Goal: Task Accomplishment & Management: Use online tool/utility

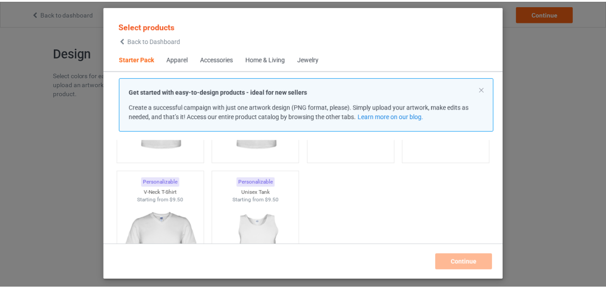
scroll to position [57, 0]
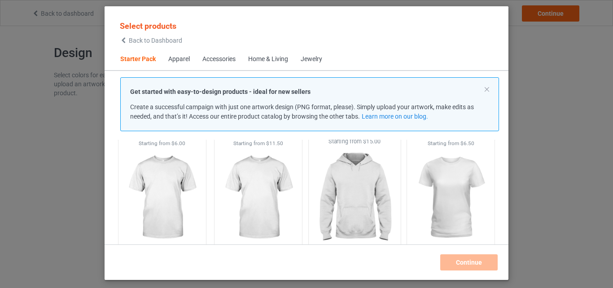
click at [356, 188] on img at bounding box center [354, 197] width 84 height 105
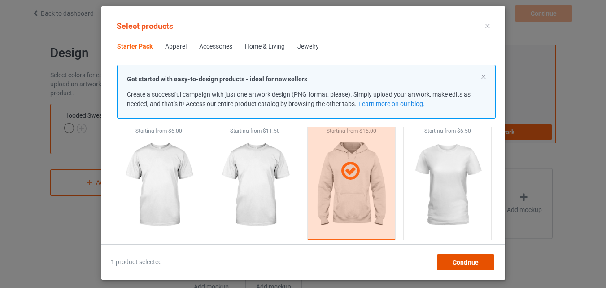
click at [484, 267] on div "Continue" at bounding box center [465, 262] width 57 height 16
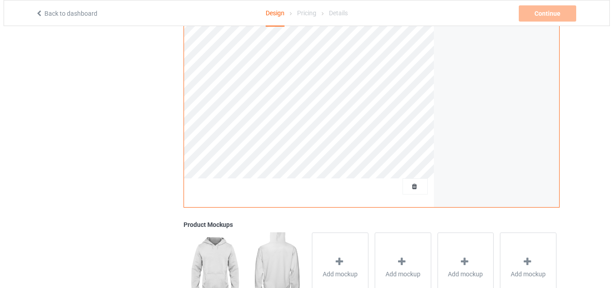
scroll to position [294, 0]
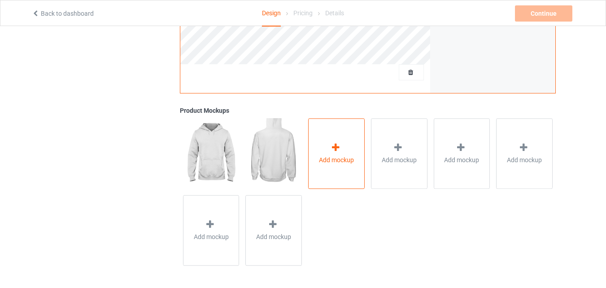
click at [331, 146] on icon at bounding box center [335, 147] width 11 height 9
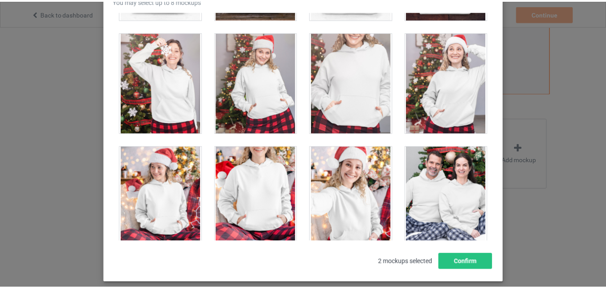
scroll to position [5641, 0]
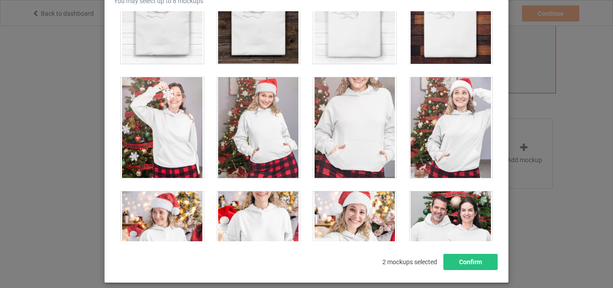
click at [455, 135] on div at bounding box center [451, 127] width 83 height 101
click at [470, 262] on button "Confirm" at bounding box center [470, 262] width 54 height 16
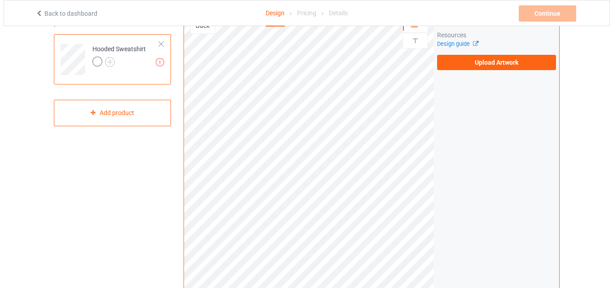
scroll to position [0, 0]
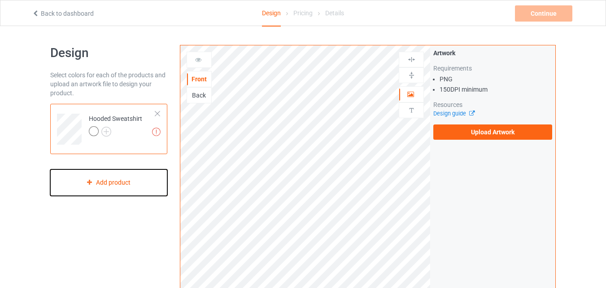
click at [117, 187] on div "Add product" at bounding box center [108, 182] width 117 height 26
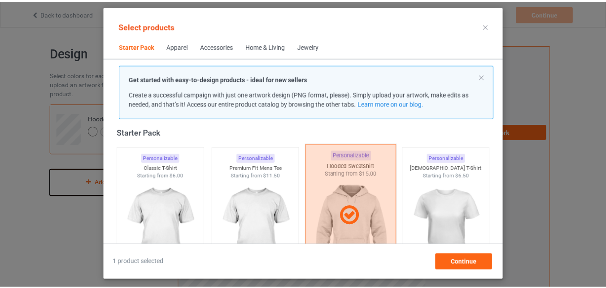
scroll to position [57, 0]
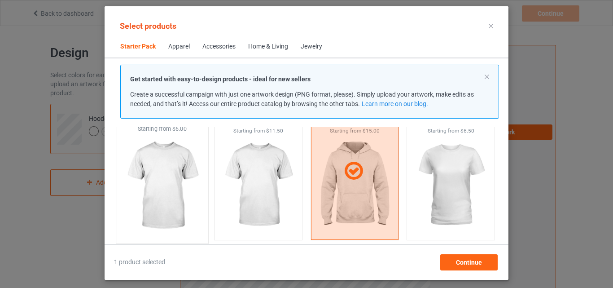
click at [157, 171] on img at bounding box center [162, 185] width 84 height 105
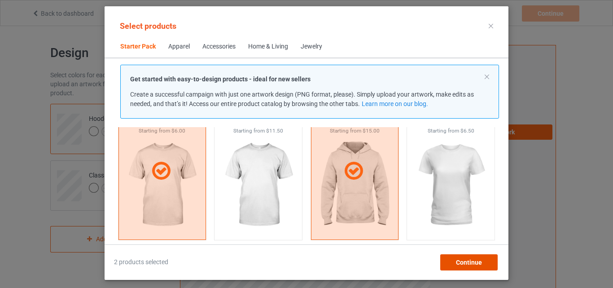
click at [454, 258] on div "Continue" at bounding box center [468, 262] width 57 height 16
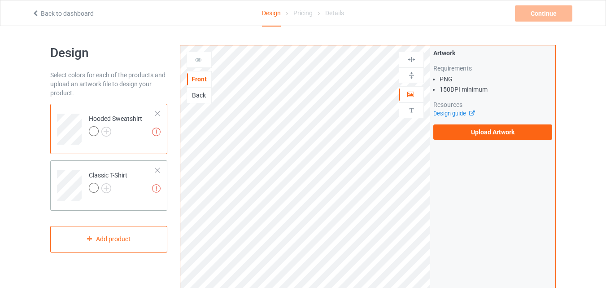
click at [123, 187] on div at bounding box center [108, 189] width 39 height 13
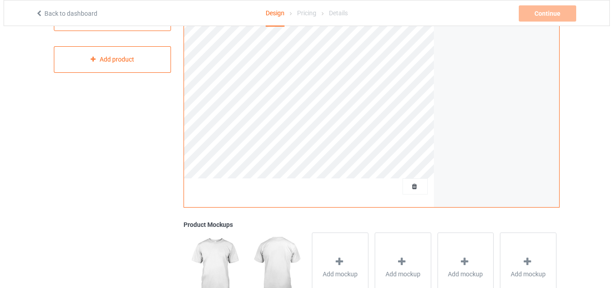
scroll to position [224, 0]
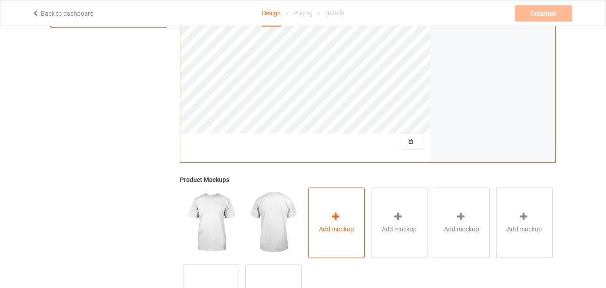
click at [339, 216] on icon at bounding box center [335, 216] width 11 height 9
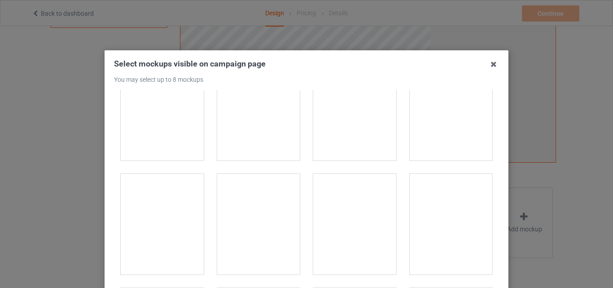
scroll to position [1885, 0]
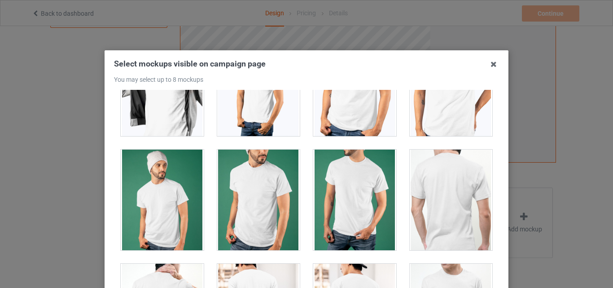
click at [254, 194] on div at bounding box center [258, 199] width 83 height 101
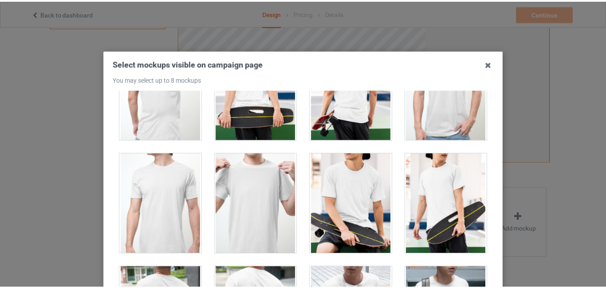
scroll to position [123, 0]
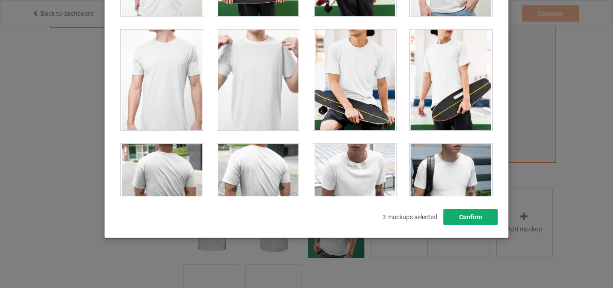
click at [468, 217] on button "Confirm" at bounding box center [470, 217] width 54 height 16
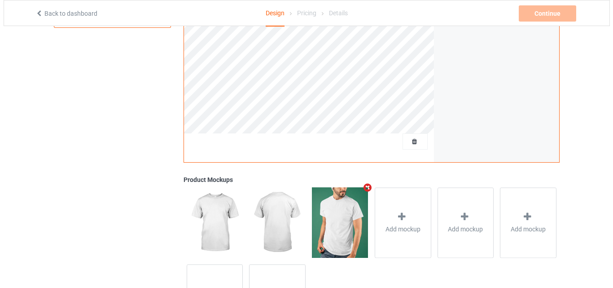
scroll to position [90, 0]
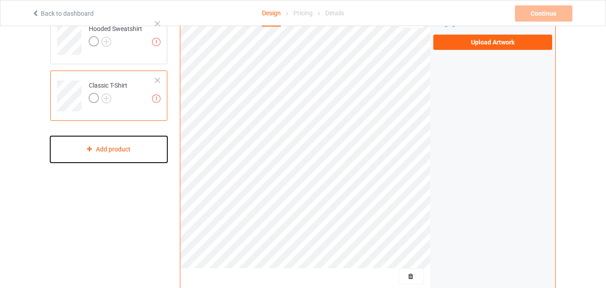
click at [105, 151] on div "Add product" at bounding box center [108, 149] width 117 height 26
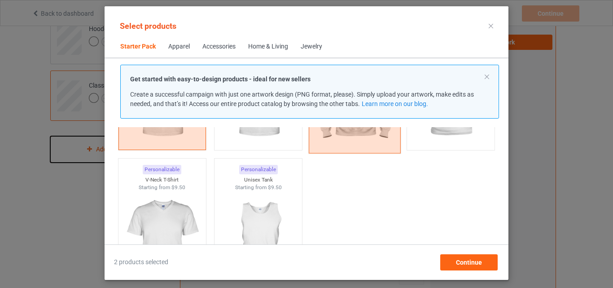
scroll to position [191, 0]
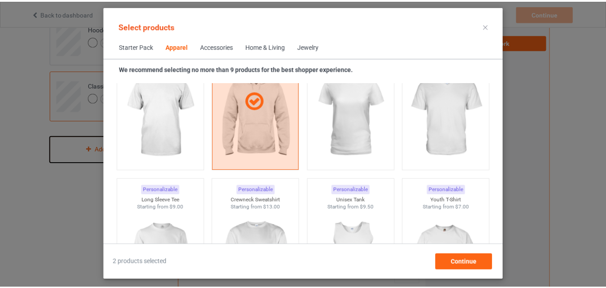
scroll to position [460, 0]
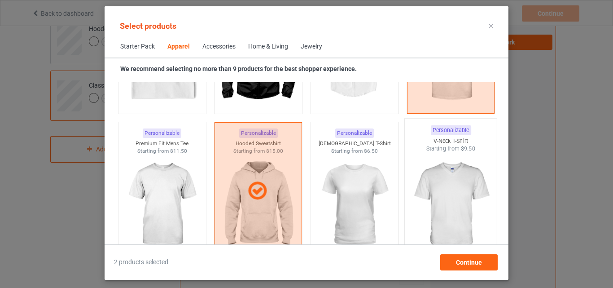
click at [445, 167] on img at bounding box center [451, 205] width 84 height 105
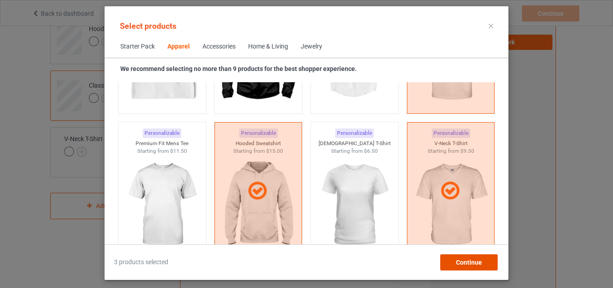
click at [460, 259] on span "Continue" at bounding box center [469, 262] width 26 height 7
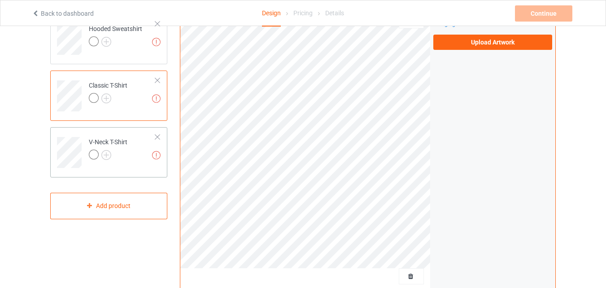
click at [127, 149] on div at bounding box center [108, 155] width 39 height 13
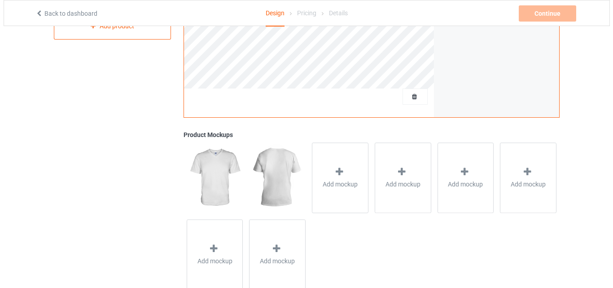
scroll to position [294, 0]
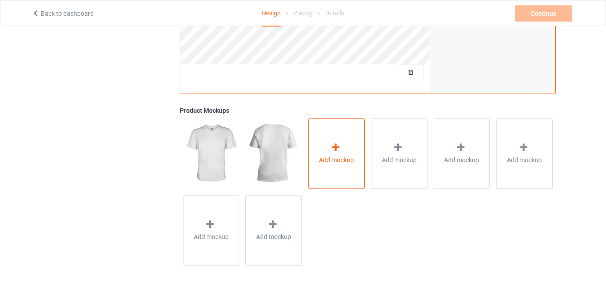
click at [334, 146] on icon at bounding box center [335, 147] width 11 height 9
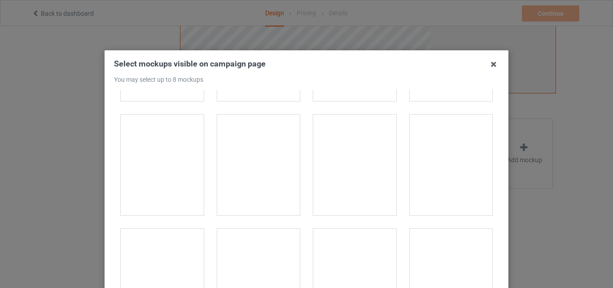
scroll to position [1077, 0]
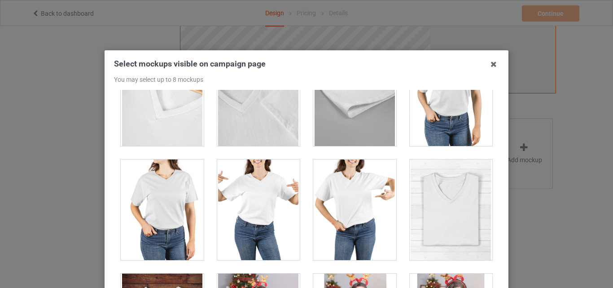
click at [261, 200] on div at bounding box center [258, 209] width 83 height 101
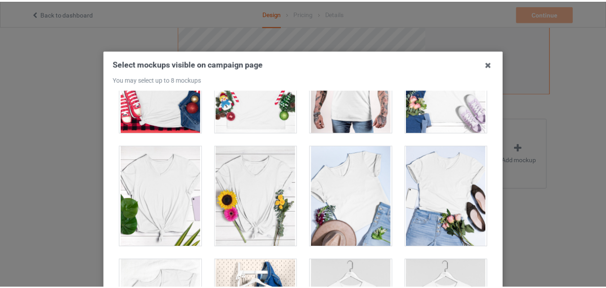
scroll to position [123, 0]
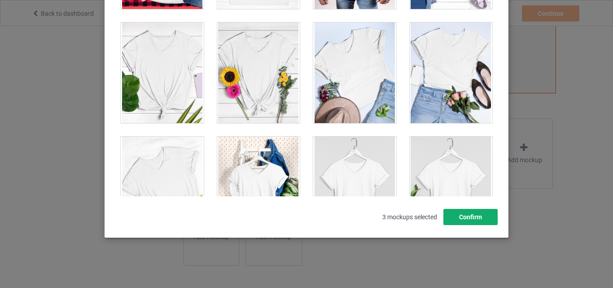
click at [473, 221] on button "Confirm" at bounding box center [470, 217] width 54 height 16
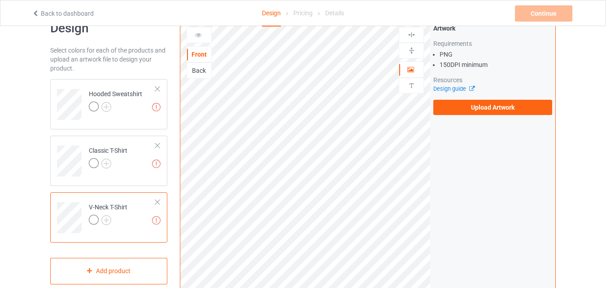
scroll to position [0, 0]
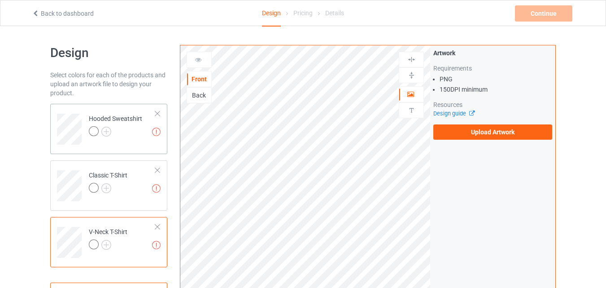
click at [119, 118] on div "Hooded Sweatshirt" at bounding box center [115, 125] width 53 height 22
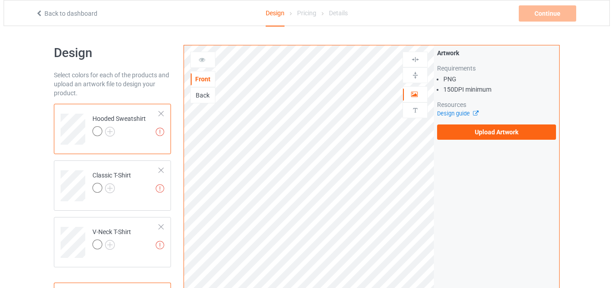
scroll to position [224, 0]
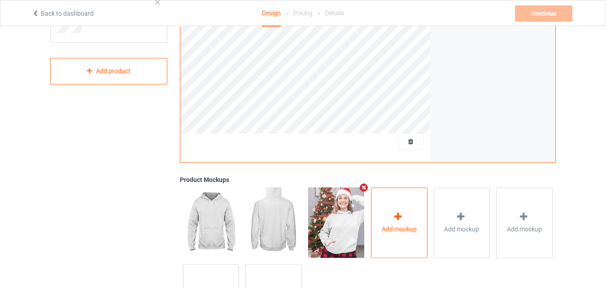
click at [399, 214] on icon at bounding box center [398, 216] width 11 height 9
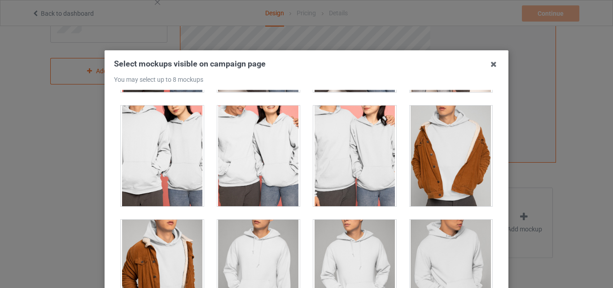
scroll to position [3366, 0]
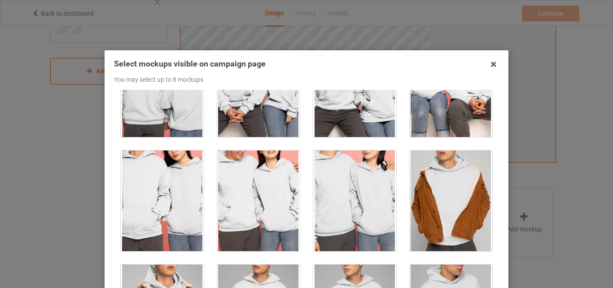
click at [263, 188] on div at bounding box center [258, 200] width 83 height 101
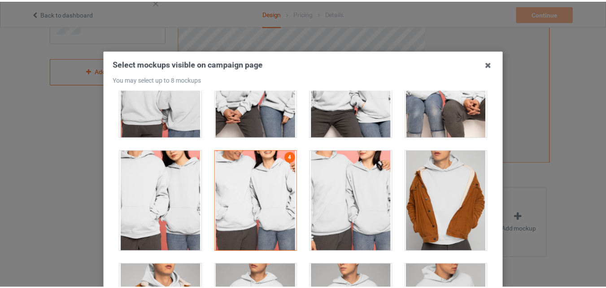
scroll to position [123, 0]
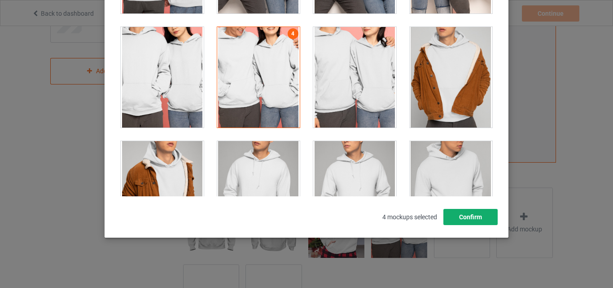
click at [470, 217] on button "Confirm" at bounding box center [470, 217] width 54 height 16
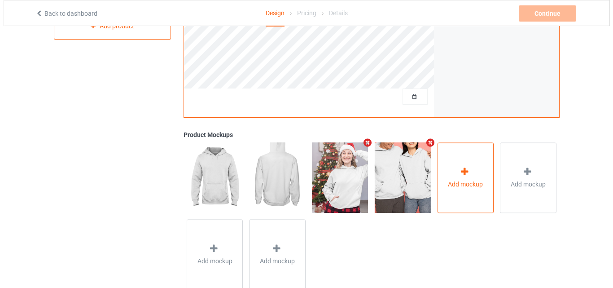
scroll to position [294, 0]
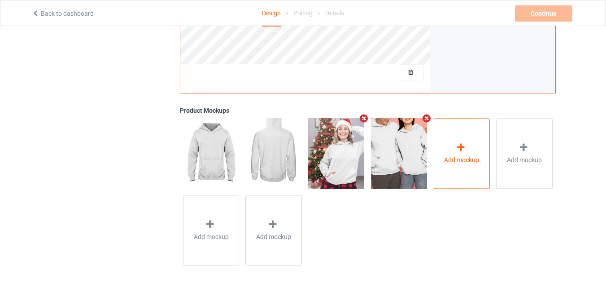
click at [463, 148] on icon at bounding box center [461, 147] width 11 height 9
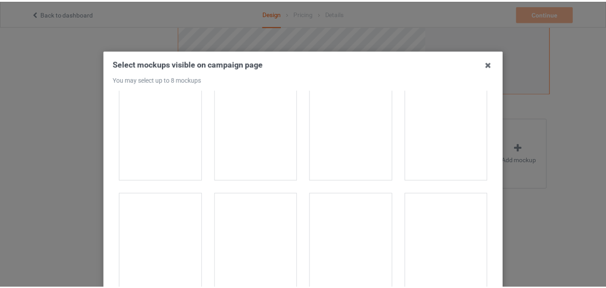
scroll to position [0, 0]
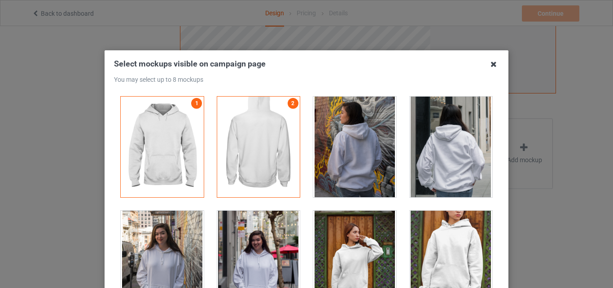
click at [491, 66] on icon at bounding box center [494, 64] width 14 height 14
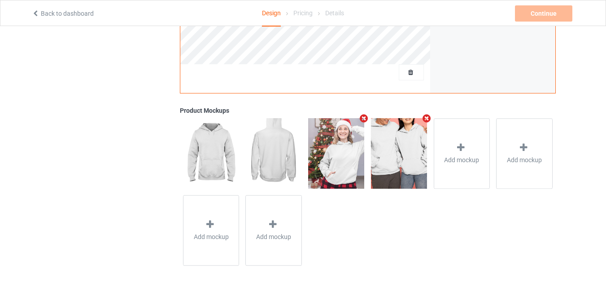
click at [208, 143] on img at bounding box center [211, 153] width 56 height 70
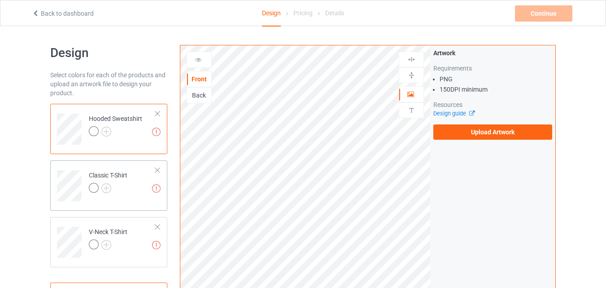
click at [136, 173] on td "Missing artworks Classic T-Shirt" at bounding box center [122, 182] width 77 height 37
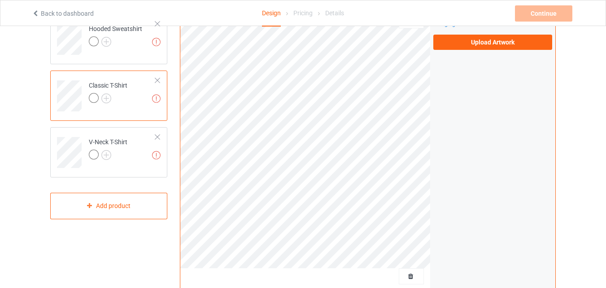
scroll to position [45, 0]
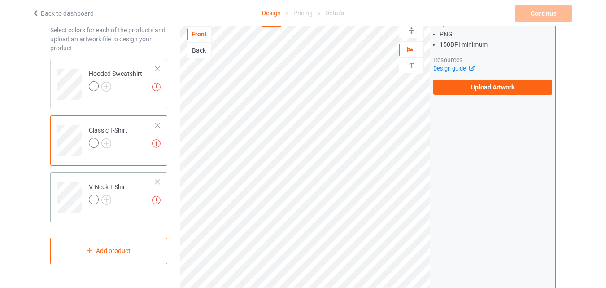
click at [121, 185] on div "V-Neck T-Shirt" at bounding box center [108, 193] width 39 height 22
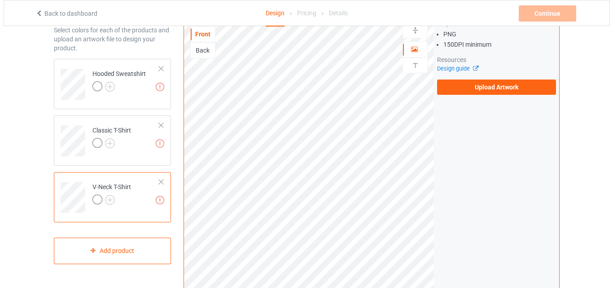
scroll to position [224, 0]
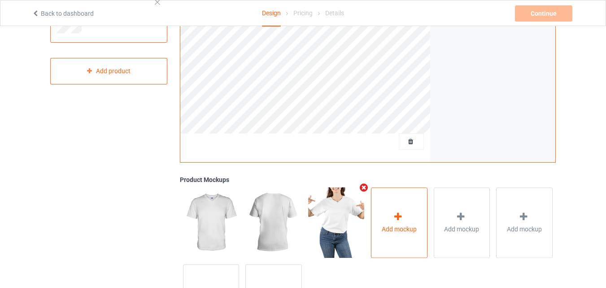
click at [403, 217] on icon at bounding box center [398, 216] width 11 height 9
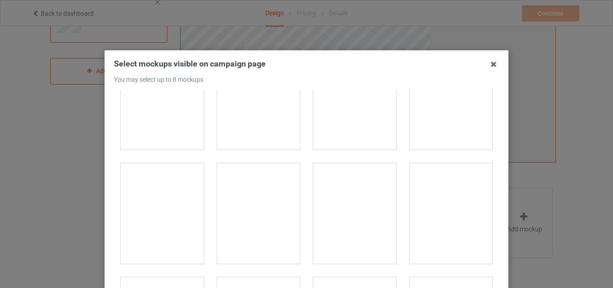
scroll to position [1212, 0]
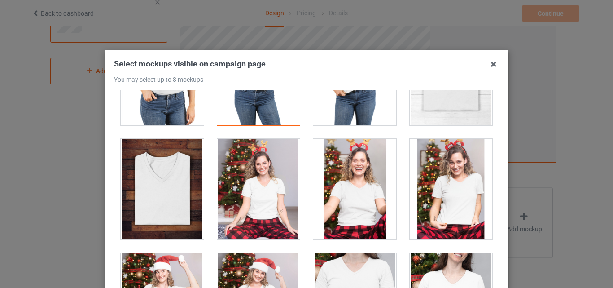
click at [446, 171] on div at bounding box center [451, 189] width 83 height 101
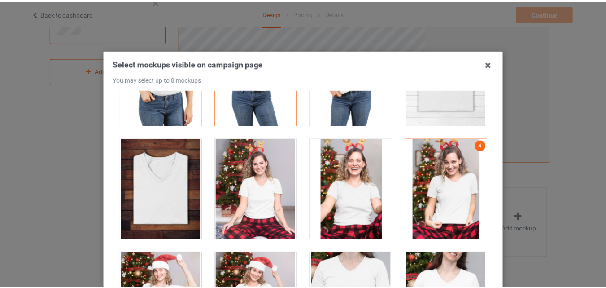
scroll to position [123, 0]
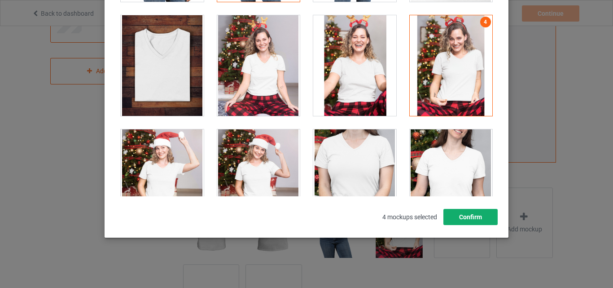
click at [479, 221] on button "Confirm" at bounding box center [470, 217] width 54 height 16
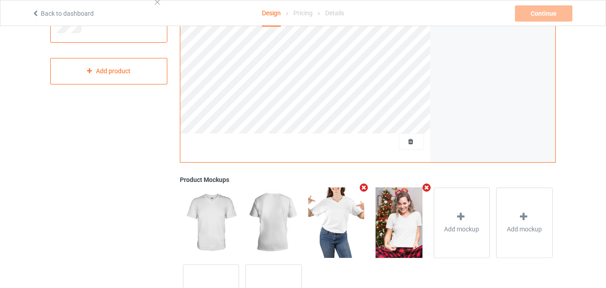
scroll to position [45, 0]
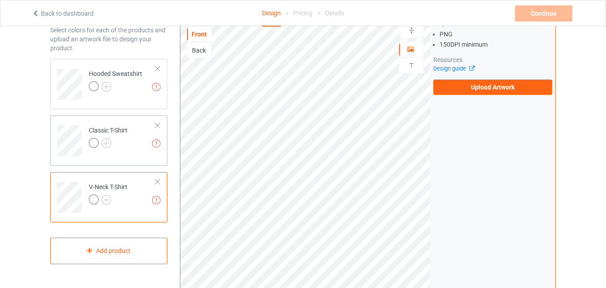
click at [101, 124] on td "Missing artworks Classic T-Shirt" at bounding box center [122, 137] width 77 height 37
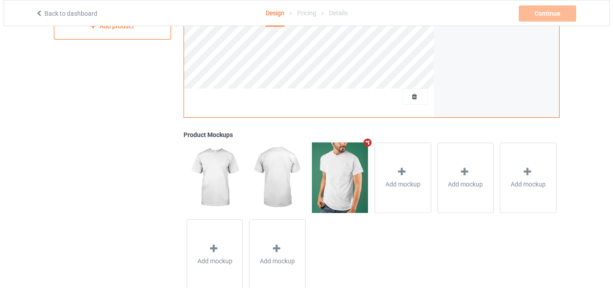
scroll to position [294, 0]
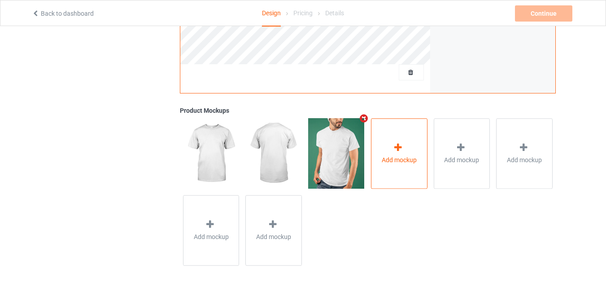
click at [402, 145] on icon at bounding box center [398, 147] width 11 height 9
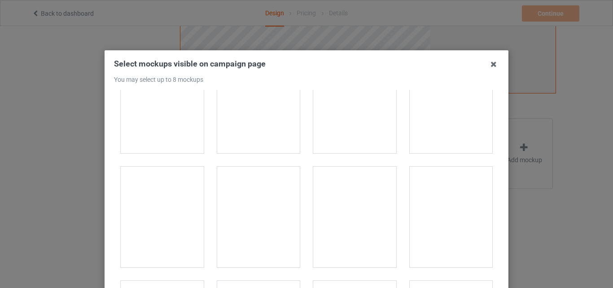
scroll to position [1346, 0]
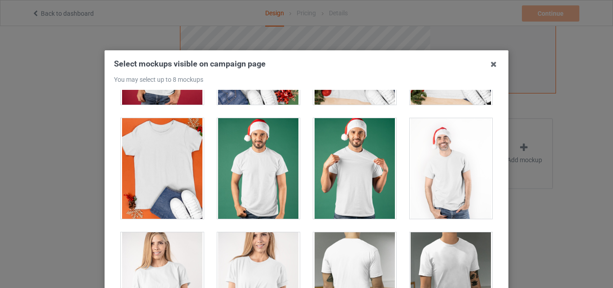
click at [224, 148] on div at bounding box center [258, 168] width 83 height 101
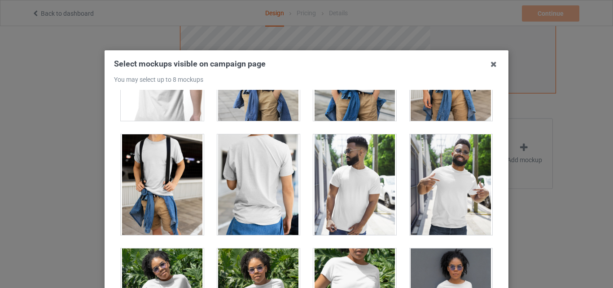
scroll to position [5251, 0]
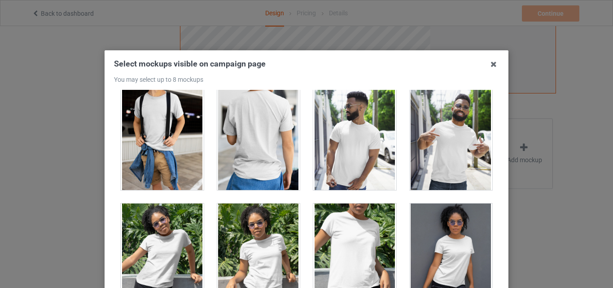
click at [443, 140] on div at bounding box center [451, 139] width 83 height 101
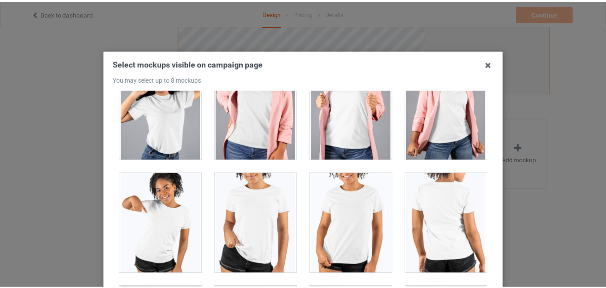
scroll to position [123, 0]
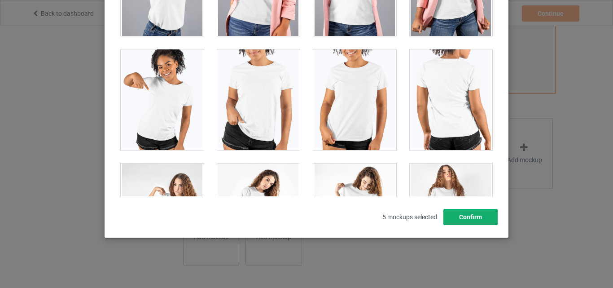
click at [485, 218] on button "Confirm" at bounding box center [470, 217] width 54 height 16
